Goal: Information Seeking & Learning: Learn about a topic

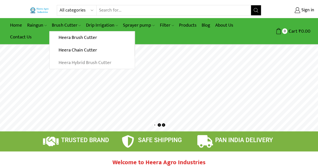
click at [77, 61] on link "Heera Hybrid Brush Cutter" at bounding box center [91, 62] width 85 height 13
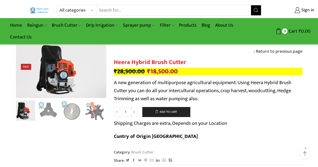
scroll to position [75, 0]
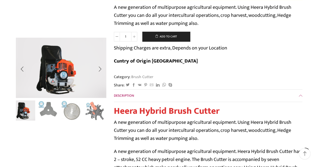
click at [51, 114] on img "2 / 10" at bounding box center [48, 110] width 21 height 21
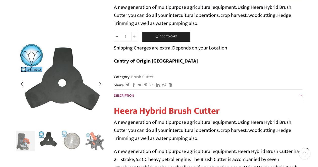
click at [74, 137] on img "3 / 10" at bounding box center [71, 140] width 21 height 21
click at [75, 144] on img "3 / 10" at bounding box center [71, 140] width 21 height 21
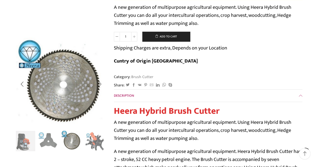
click at [96, 144] on div "Next slide" at bounding box center [99, 141] width 13 height 13
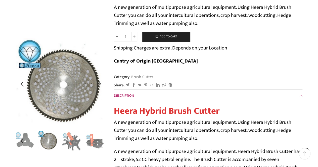
click at [96, 145] on div "Next slide" at bounding box center [99, 141] width 13 height 13
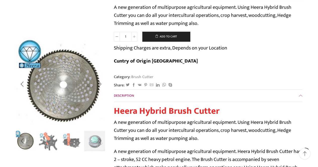
click at [71, 145] on img "5 / 10" at bounding box center [71, 140] width 21 height 21
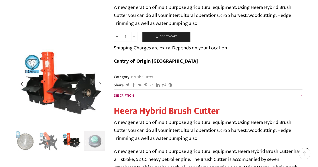
click at [96, 144] on div "Next slide" at bounding box center [99, 141] width 13 height 13
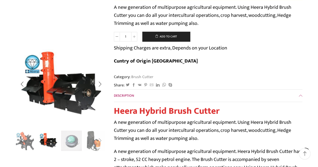
click at [97, 144] on div "Next slide" at bounding box center [99, 141] width 13 height 13
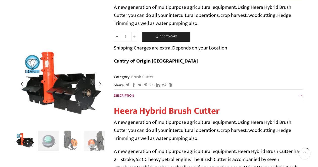
click at [70, 142] on img "7 / 10" at bounding box center [71, 140] width 21 height 21
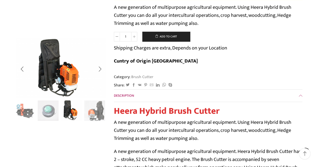
click at [99, 117] on div "Next slide" at bounding box center [99, 110] width 13 height 13
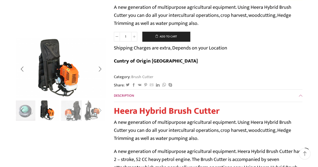
click at [98, 111] on div "Next slide" at bounding box center [99, 110] width 13 height 13
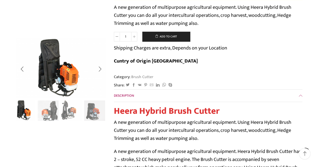
click at [68, 110] on img "9 / 10" at bounding box center [71, 110] width 21 height 21
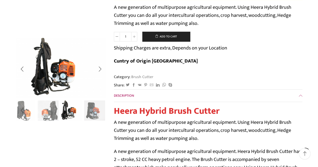
click at [92, 110] on img "10 / 10" at bounding box center [94, 110] width 21 height 21
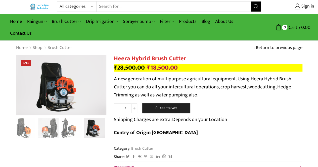
scroll to position [0, 0]
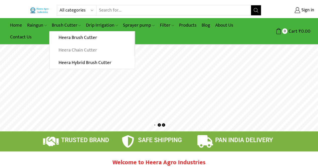
click at [77, 48] on link "Heera Chain Cutter" at bounding box center [91, 50] width 85 height 13
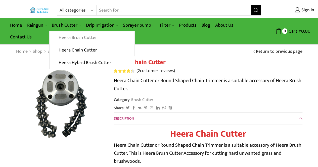
click at [72, 37] on link "Heera Brush Cutter" at bounding box center [91, 37] width 85 height 13
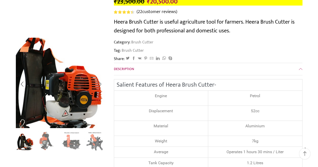
scroll to position [75, 0]
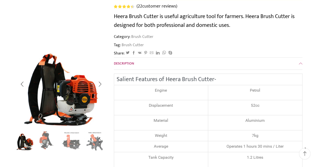
click at [48, 141] on img "2 / 8" at bounding box center [48, 140] width 21 height 21
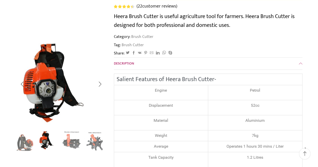
click at [66, 141] on img "3 / 8" at bounding box center [71, 140] width 21 height 21
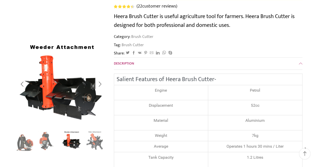
click at [89, 141] on img "4 / 8" at bounding box center [94, 140] width 21 height 21
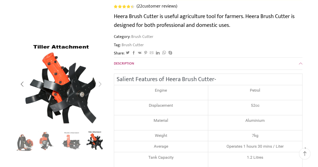
click at [101, 83] on div "Next slide" at bounding box center [99, 84] width 13 height 13
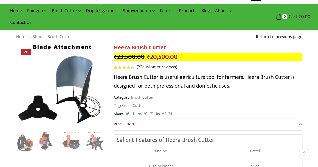
scroll to position [0, 0]
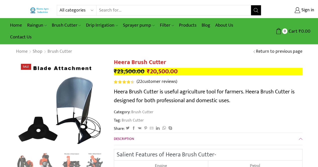
click at [84, 12] on select "All categories Accessories Air Release Valve Brush Cutter Domestic Use Drip Irr…" at bounding box center [78, 10] width 37 height 10
select select "mulching-paper"
click at [60, 5] on select "All categories Accessories Air Release Valve Brush Cutter Domestic Use Drip Irr…" at bounding box center [78, 10] width 37 height 10
click at [92, 11] on select "All categories Accessories Air Release Valve Brush Cutter Domestic Use Drip Irr…" at bounding box center [78, 10] width 37 height 10
click at [123, 13] on input "Search input" at bounding box center [173, 10] width 154 height 10
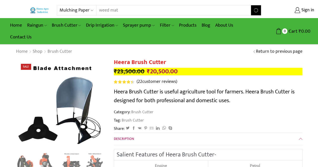
type input "weed mat"
click at [251, 5] on button "Search" at bounding box center [256, 10] width 10 height 10
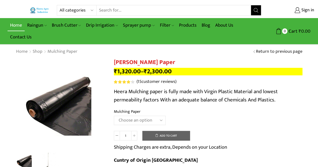
click at [18, 25] on link "Home" at bounding box center [16, 25] width 17 height 12
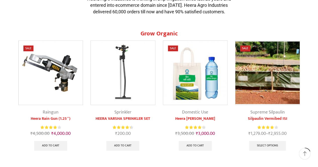
scroll to position [201, 0]
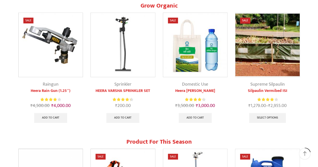
click at [272, 59] on img at bounding box center [267, 45] width 64 height 64
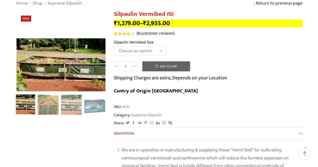
scroll to position [50, 0]
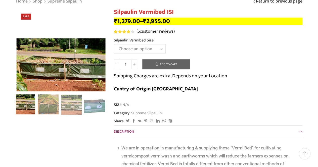
click at [54, 106] on img "2 / 5" at bounding box center [48, 104] width 21 height 21
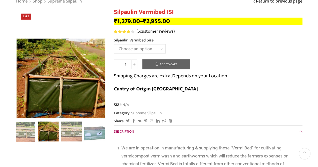
click at [74, 134] on img "3 / 5" at bounding box center [71, 131] width 21 height 21
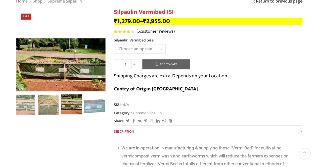
click at [97, 106] on div "Next slide" at bounding box center [99, 104] width 13 height 13
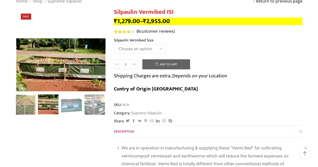
click at [74, 104] on img "4 / 5" at bounding box center [71, 104] width 21 height 21
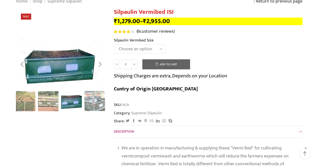
click at [92, 100] on img "5 / 5" at bounding box center [94, 100] width 21 height 21
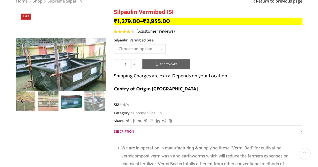
click at [93, 100] on img "5 / 5" at bounding box center [94, 100] width 21 height 21
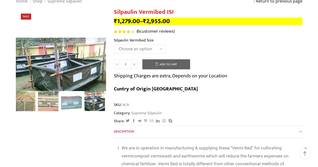
click at [101, 103] on img "5 / 5" at bounding box center [94, 100] width 21 height 21
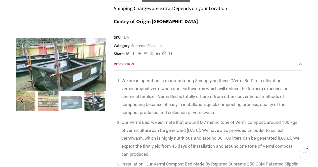
scroll to position [126, 0]
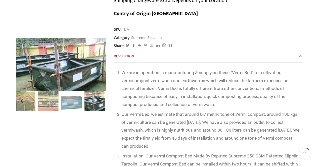
click at [99, 98] on img "5 / 5" at bounding box center [94, 100] width 21 height 21
click at [98, 109] on img "5 / 5" at bounding box center [94, 100] width 21 height 21
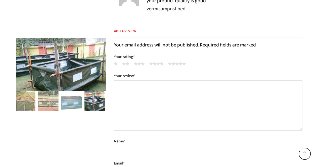
scroll to position [879, 0]
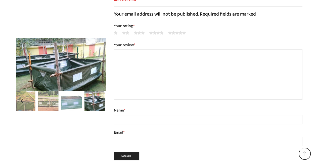
click at [93, 107] on img "5 / 5" at bounding box center [94, 100] width 21 height 21
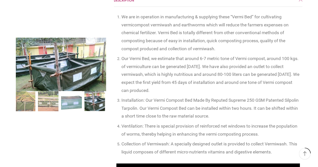
scroll to position [126, 0]
